Goal: Task Accomplishment & Management: Manage account settings

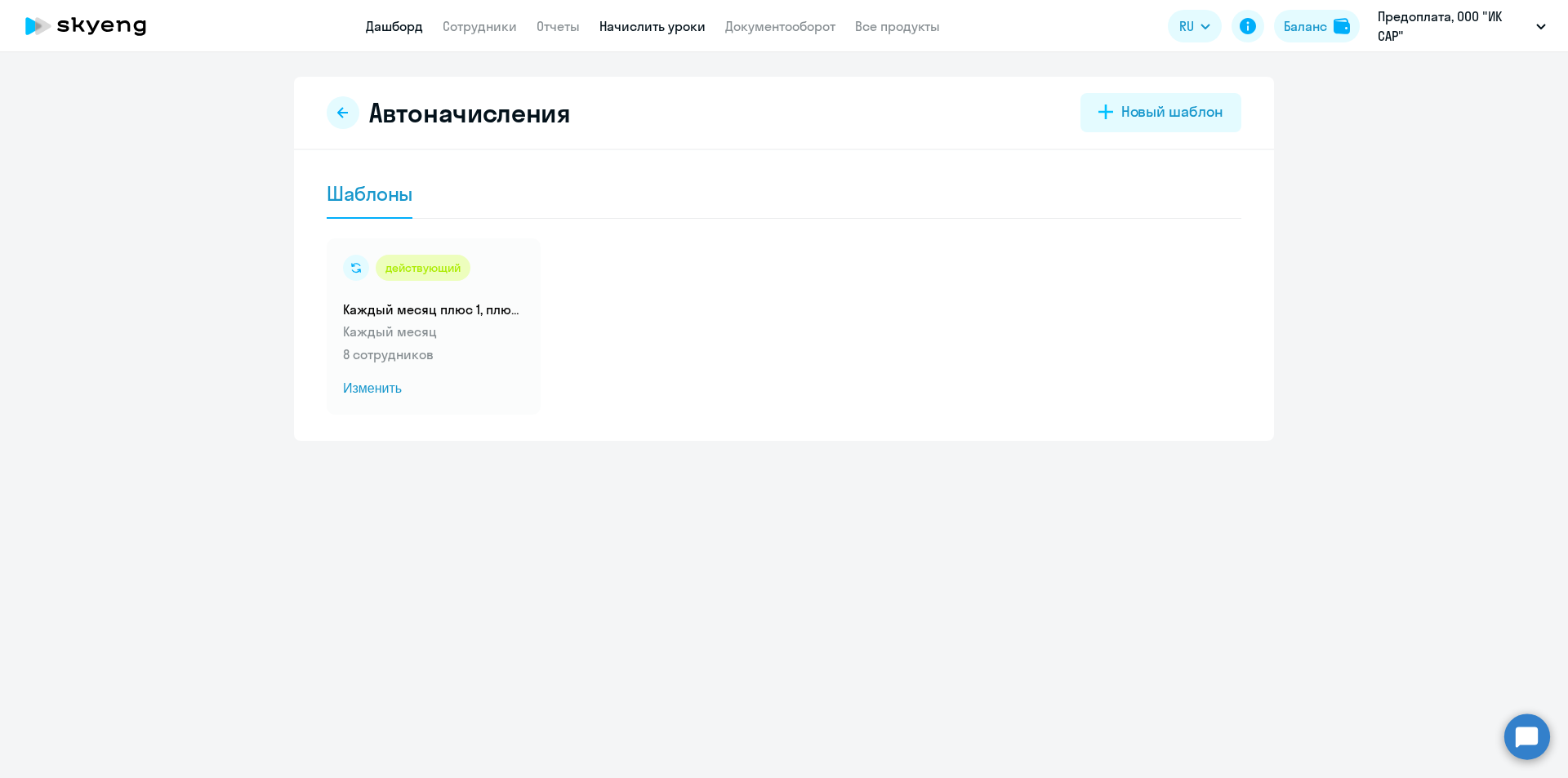
click at [402, 19] on link "Дашборд" at bounding box center [394, 26] width 57 height 17
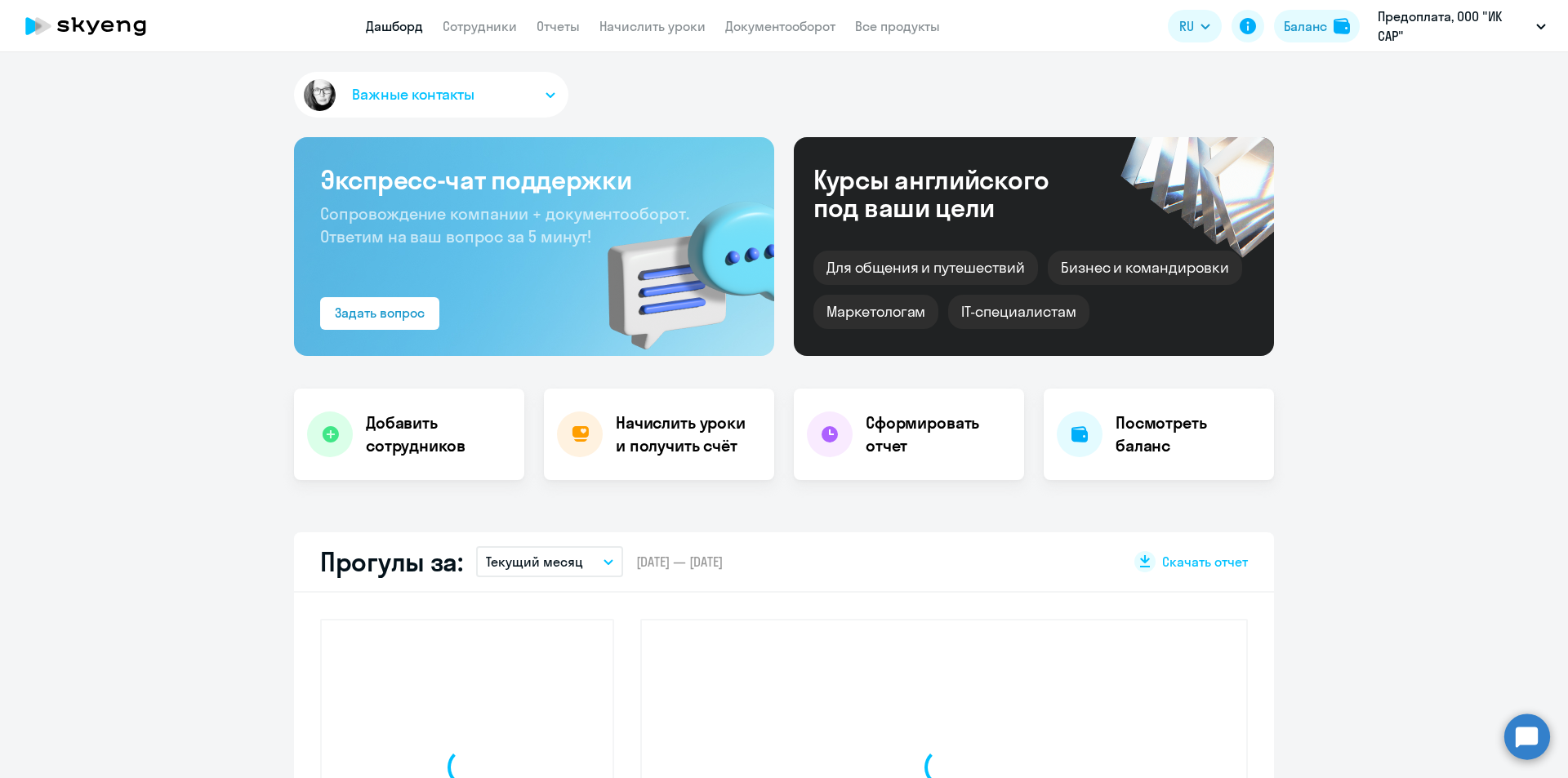
select select "30"
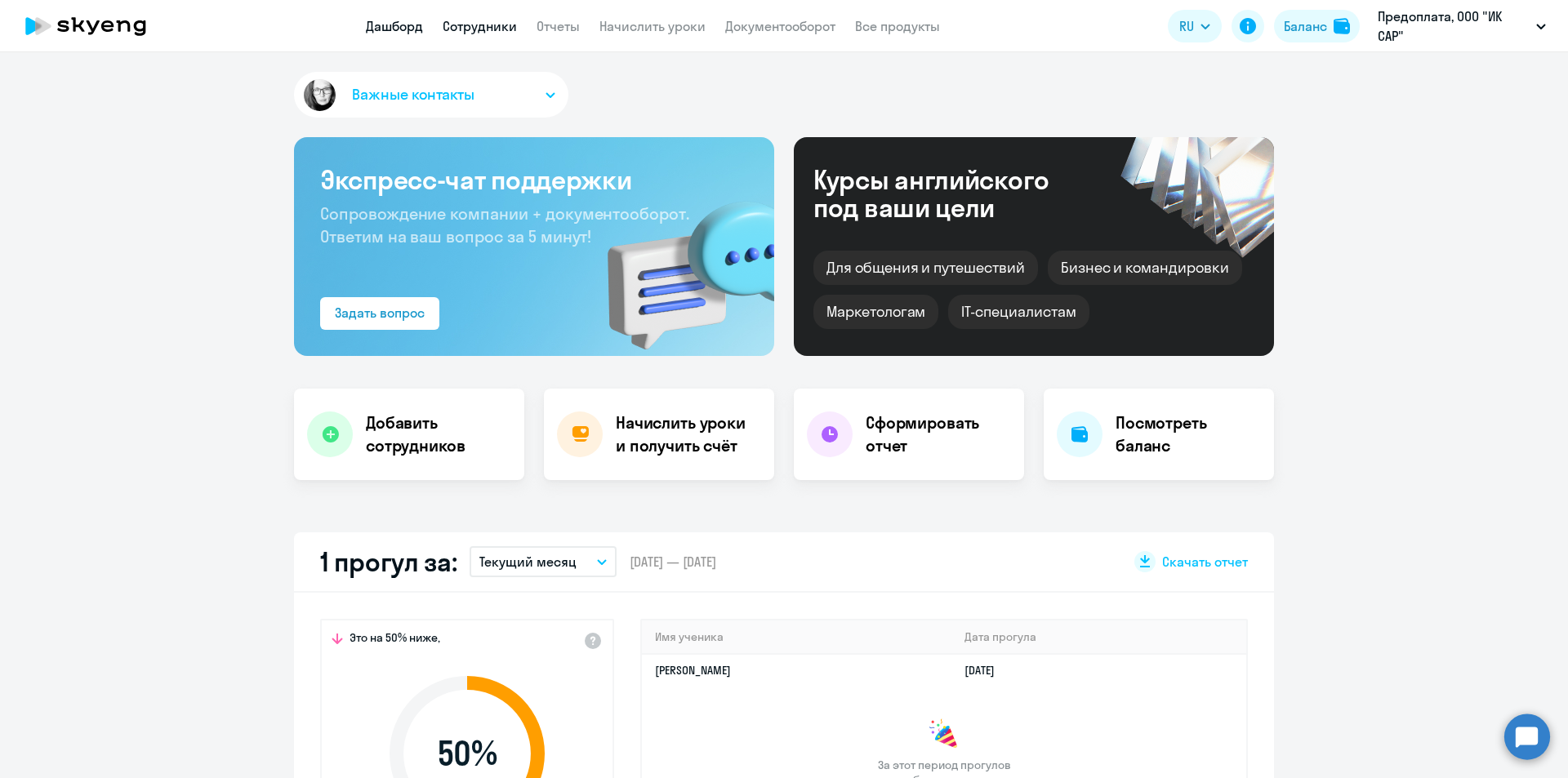
drag, startPoint x: 488, startPoint y: 14, endPoint x: 480, endPoint y: 27, distance: 15.3
click at [480, 27] on app-header "Дашборд Сотрудники Отчеты Начислить уроки Документооборот Все продукты Дашборд …" at bounding box center [784, 26] width 1568 height 52
click at [480, 27] on link "Сотрудники" at bounding box center [480, 26] width 75 height 17
select select "30"
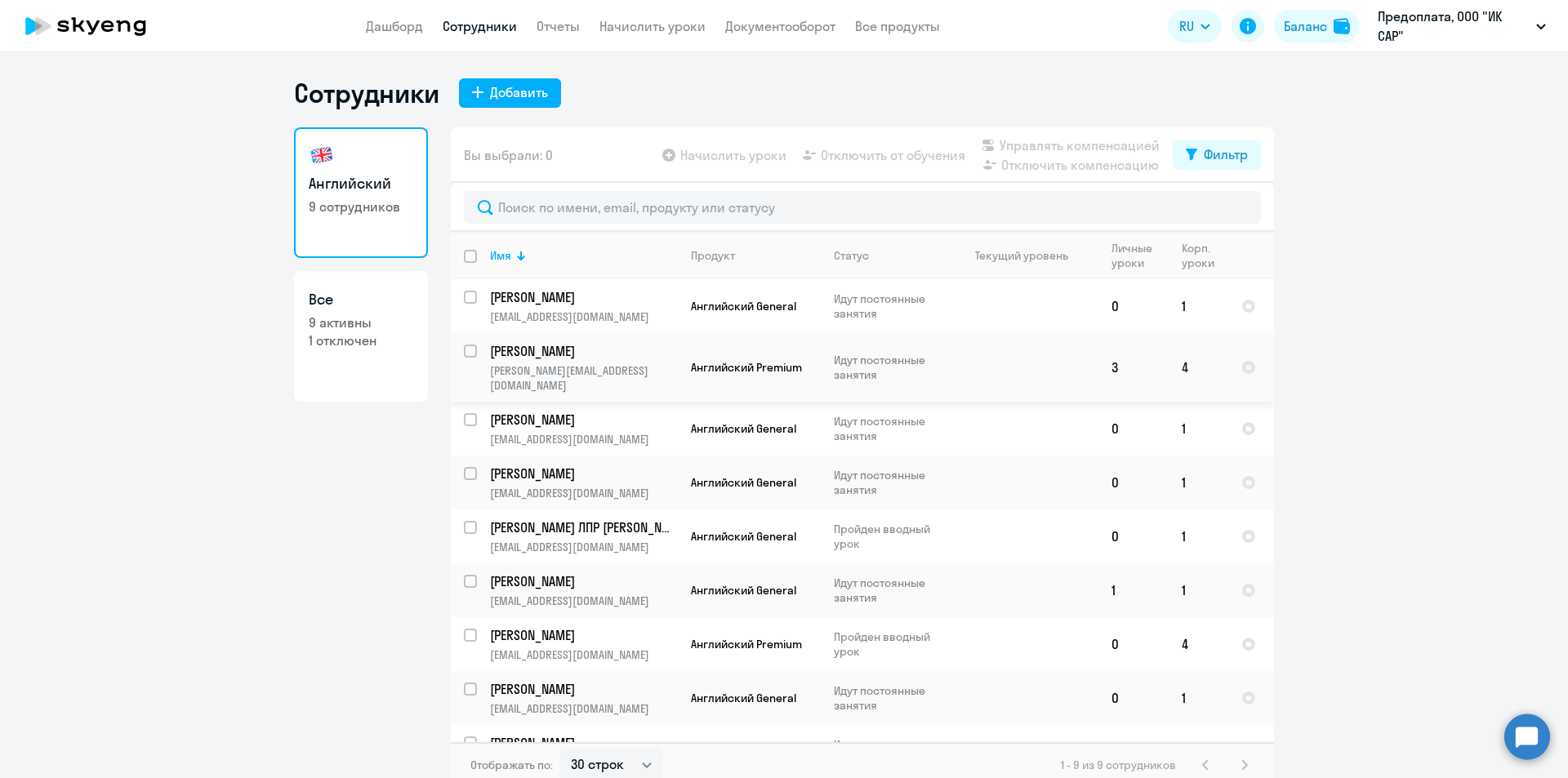
drag, startPoint x: 896, startPoint y: 360, endPoint x: 792, endPoint y: 364, distance: 104.1
click at [792, 364] on span "Английский Premium" at bounding box center [745, 367] width 111 height 15
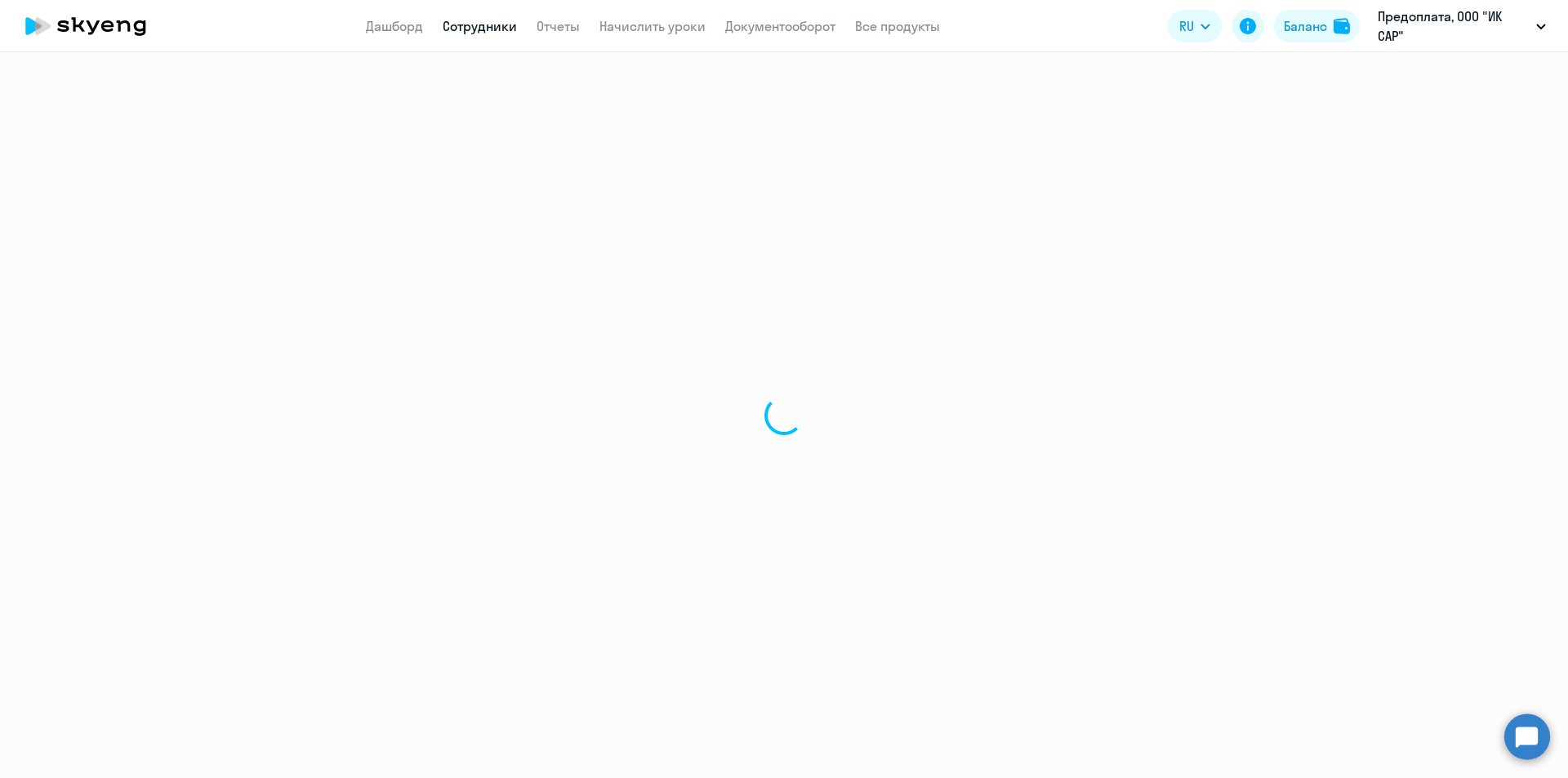
select select "english"
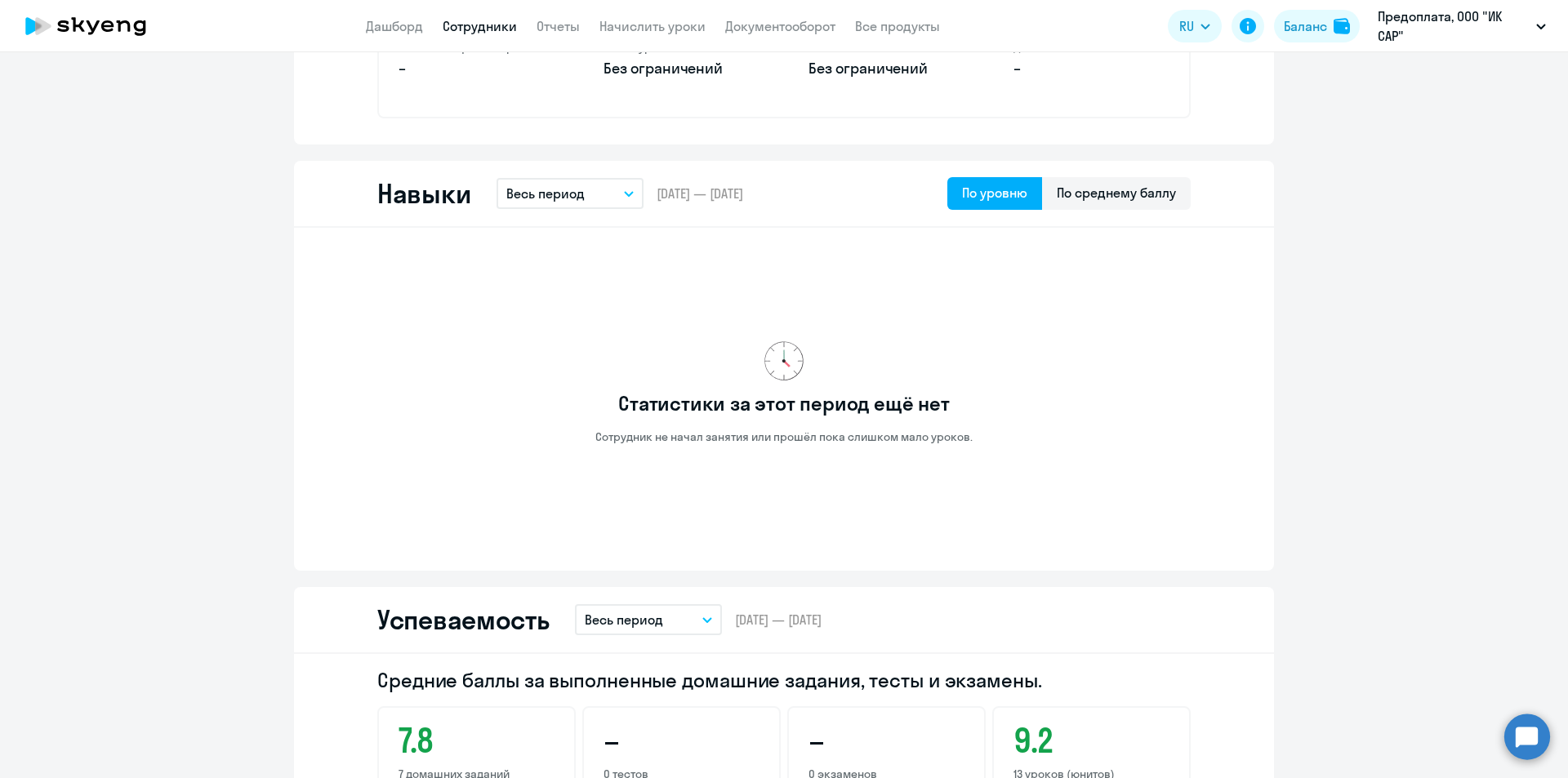
scroll to position [774, 0]
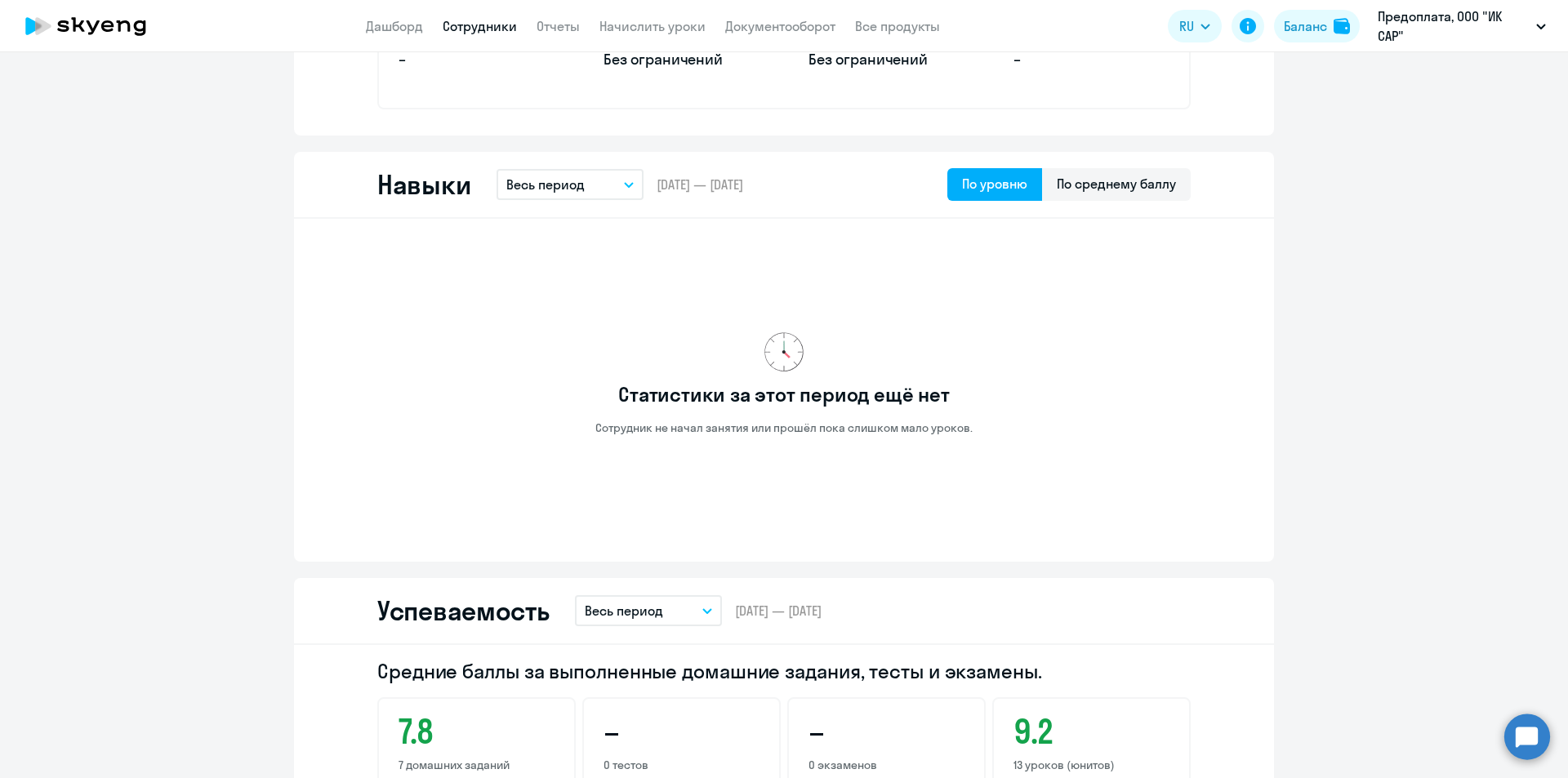
click at [581, 185] on button "Весь период" at bounding box center [570, 184] width 147 height 31
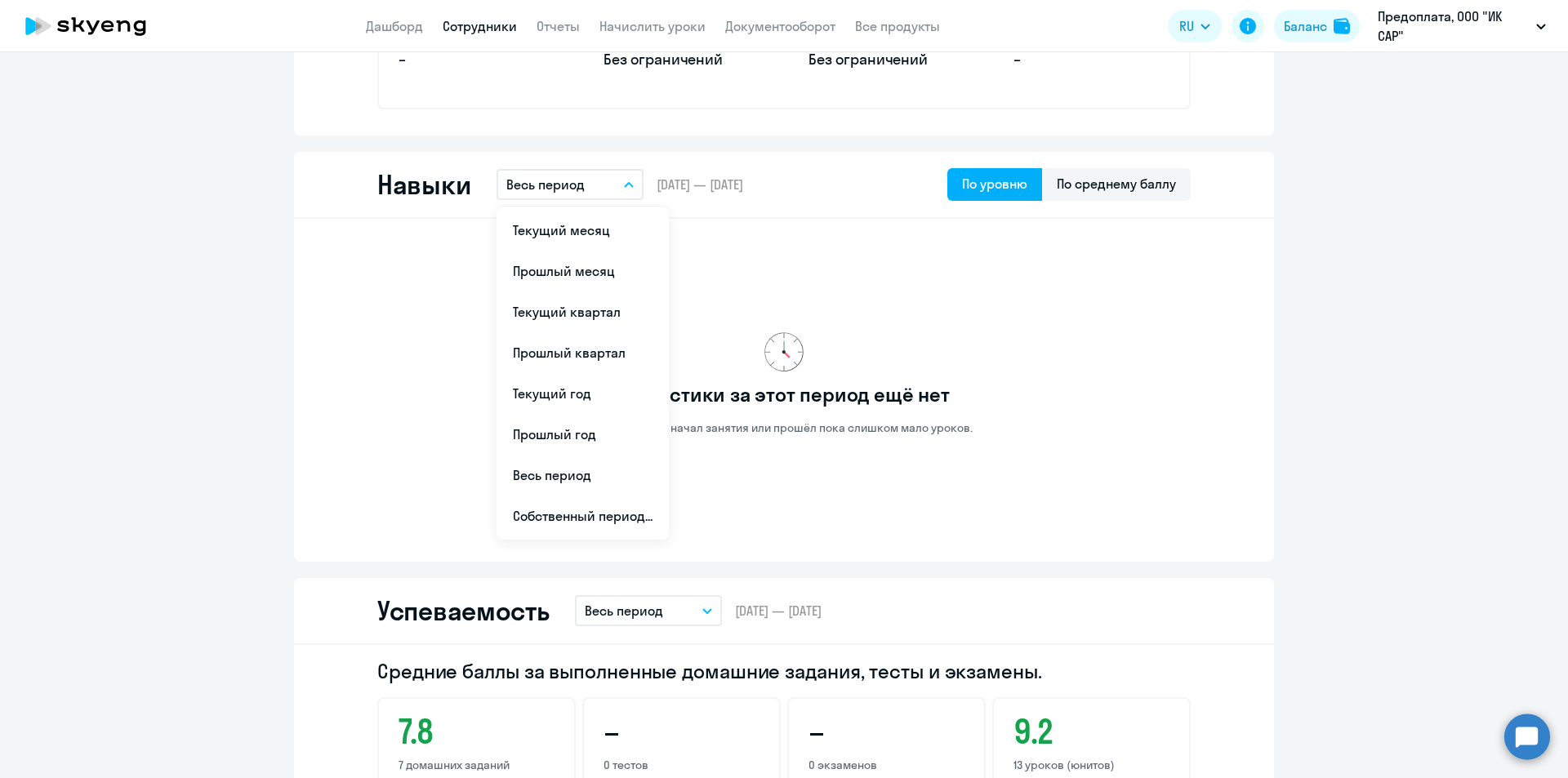
click at [829, 299] on div "Статистики за этот период ещё нет Сотрудник не начал занятия или прошёл пока сл…" at bounding box center [784, 384] width 813 height 304
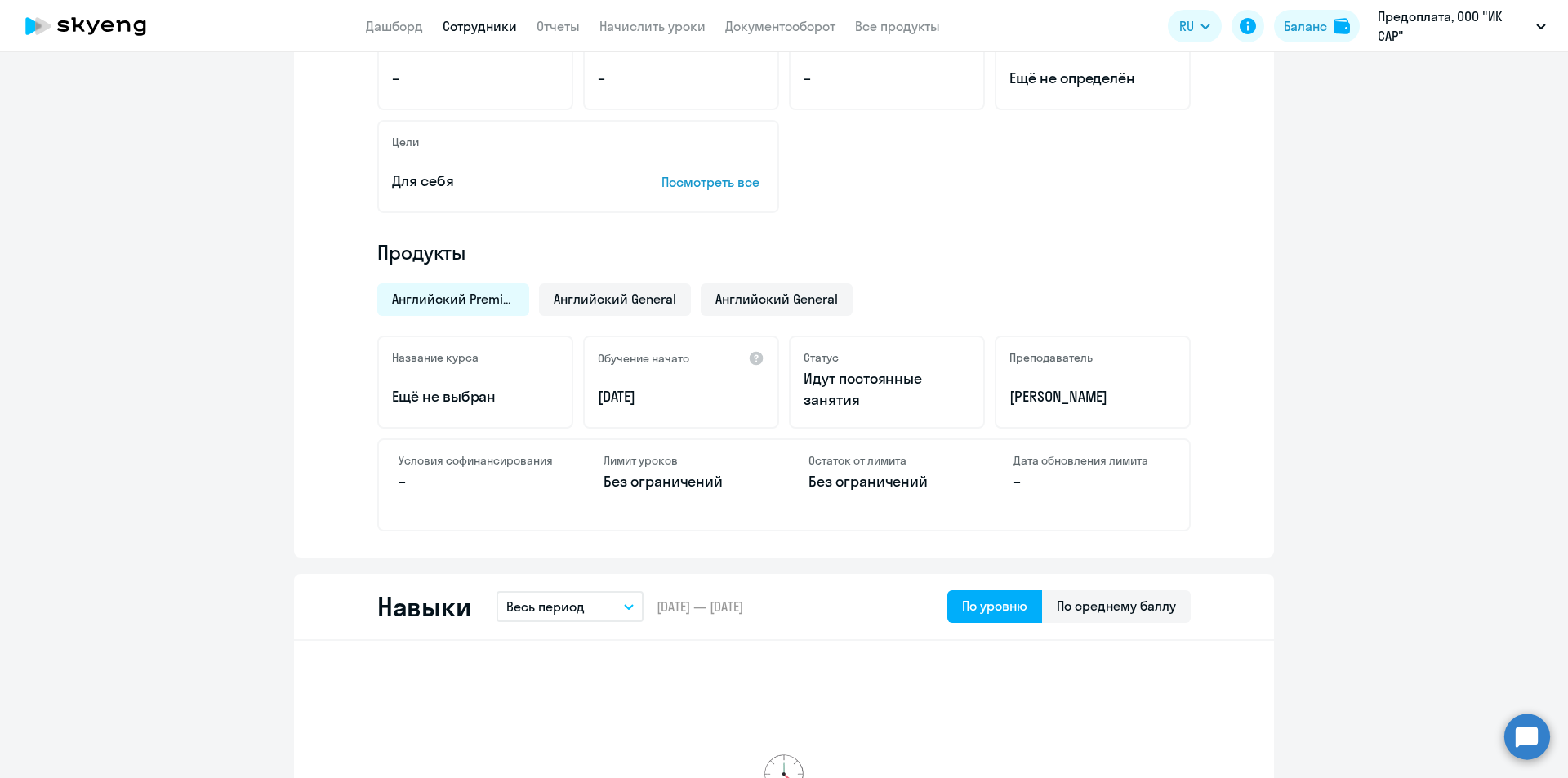
scroll to position [0, 0]
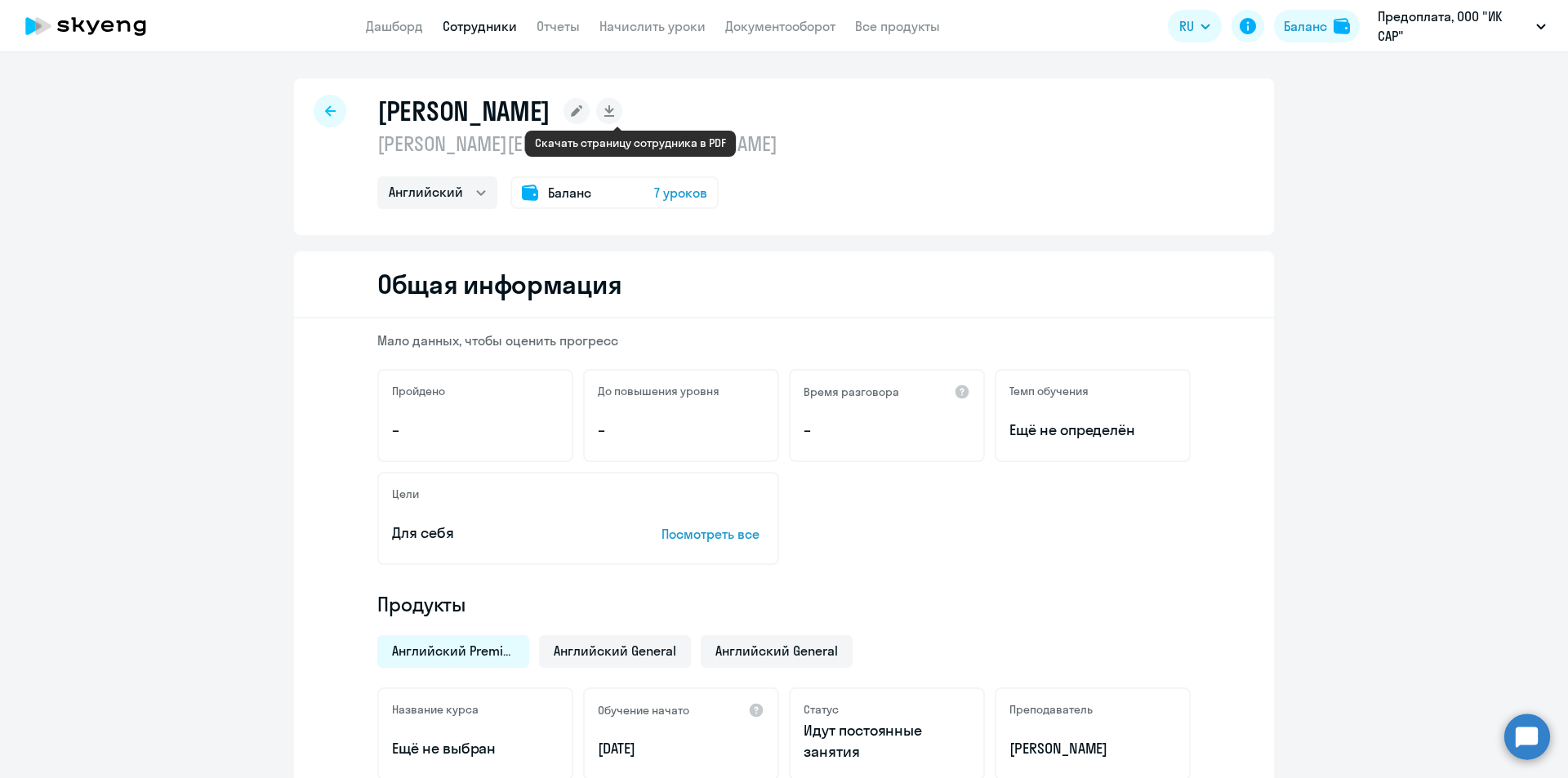
click at [613, 112] on icon at bounding box center [609, 109] width 9 height 8
select select "english"
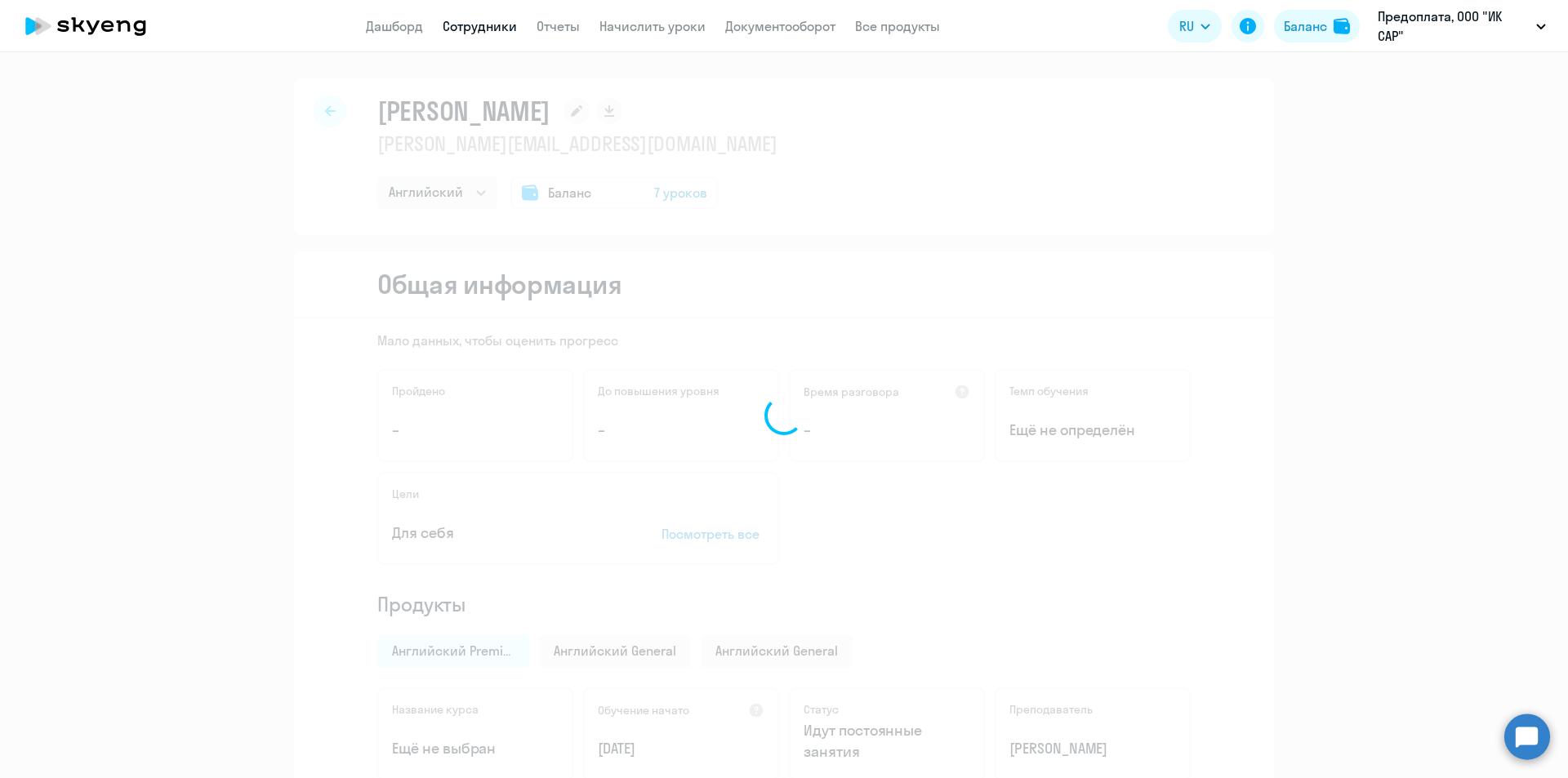
select select "english"
